Goal: Information Seeking & Learning: Find specific fact

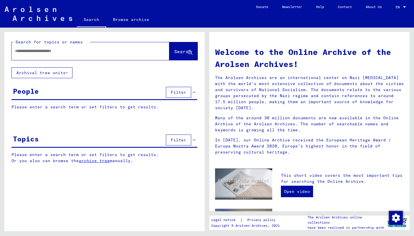
click at [108, 55] on div at bounding box center [81, 51] width 141 height 13
click at [91, 52] on input "text" at bounding box center [83, 51] width 137 height 6
type input "**********"
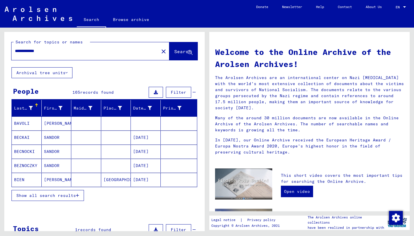
scroll to position [15, 0]
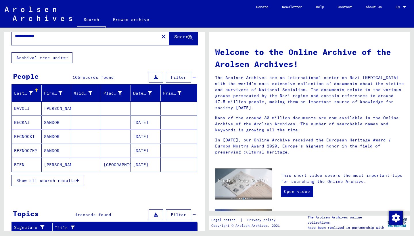
click at [72, 179] on span "Show all search results" at bounding box center [46, 180] width 60 height 5
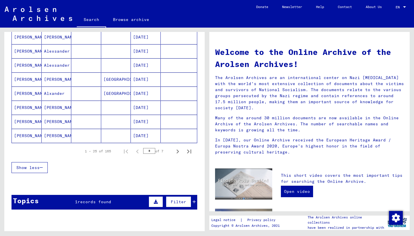
scroll to position [326, 0]
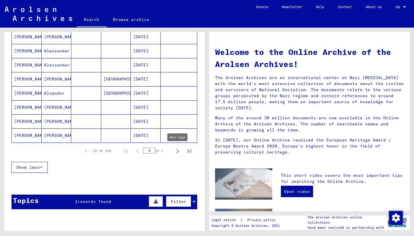
click at [175, 151] on icon "Next page" at bounding box center [178, 151] width 8 height 8
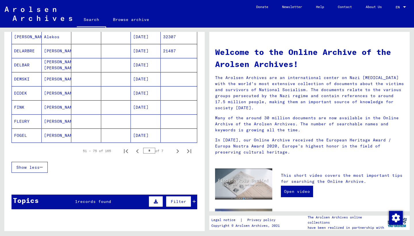
click at [175, 151] on icon "Next page" at bounding box center [178, 151] width 8 height 8
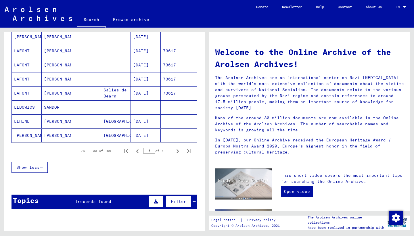
click at [175, 151] on icon "Next page" at bounding box center [178, 151] width 8 height 8
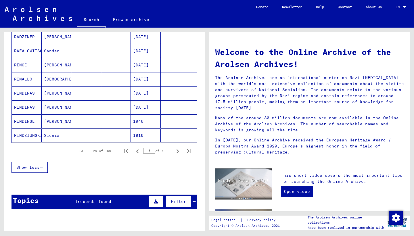
click at [175, 151] on icon "Next page" at bounding box center [178, 151] width 8 height 8
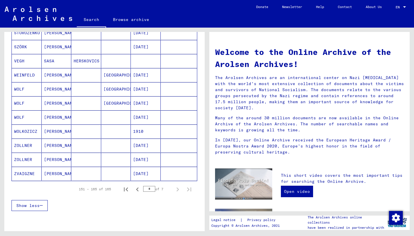
scroll to position [153, 0]
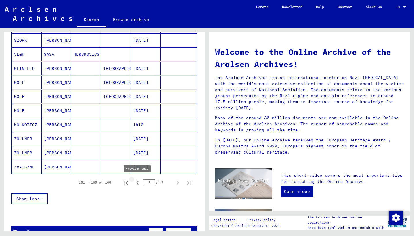
click at [138, 180] on icon "Previous page" at bounding box center [137, 183] width 8 height 8
type input "*"
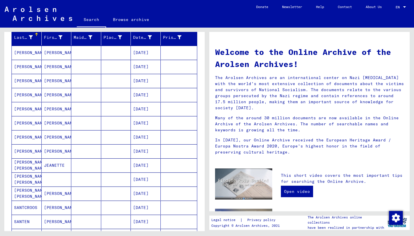
scroll to position [65, 0]
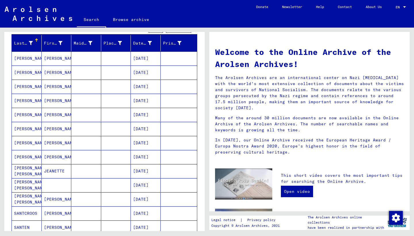
click at [48, 141] on mat-cell "[PERSON_NAME]" at bounding box center [57, 143] width 30 height 14
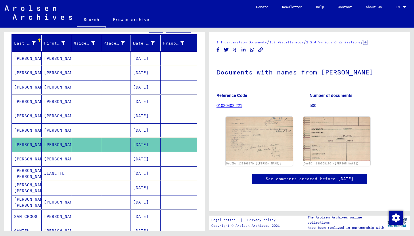
click at [52, 159] on mat-cell "[PERSON_NAME]" at bounding box center [57, 159] width 30 height 14
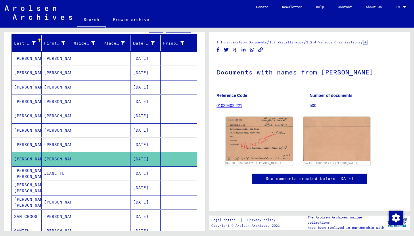
click at [57, 62] on mat-cell "[PERSON_NAME]" at bounding box center [57, 58] width 30 height 14
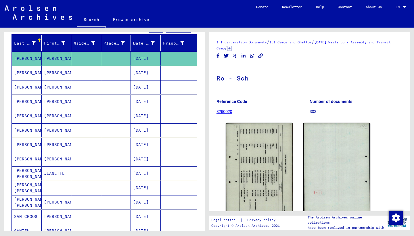
click at [57, 70] on mat-cell "[PERSON_NAME]" at bounding box center [57, 73] width 30 height 14
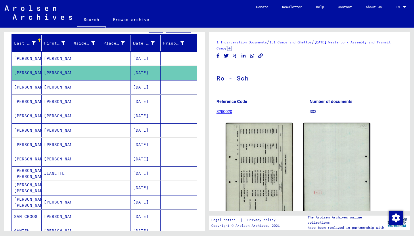
click at [58, 89] on mat-cell "[PERSON_NAME]" at bounding box center [57, 87] width 30 height 14
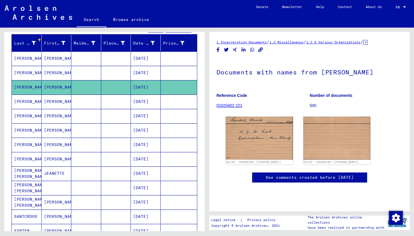
click at [59, 101] on mat-cell "[PERSON_NAME]" at bounding box center [57, 102] width 30 height 14
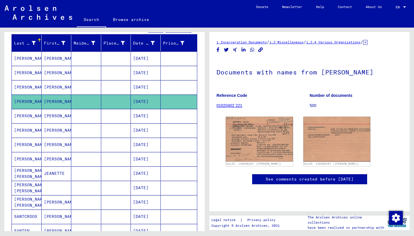
click at [38, 15] on img at bounding box center [39, 12] width 68 height 14
